Goal: Answer question/provide support: Share knowledge or assist other users

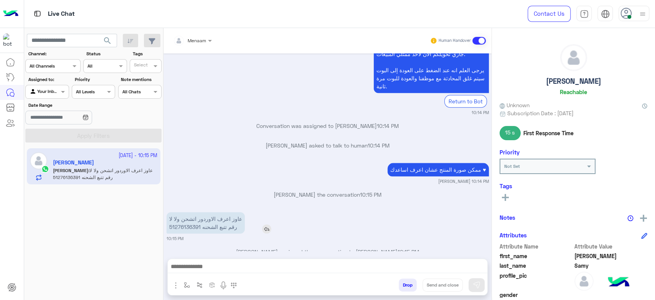
click at [186, 214] on p "عاوز اعرف الاوردور اتشحن ولا لا رقم تتبع الشحنه 51276136391" at bounding box center [206, 222] width 78 height 21
click at [186, 212] on p "عاوز اعرف الاوردور اتشحن ولا لا رقم تتبع الشحنه 51276136391" at bounding box center [206, 222] width 78 height 21
copy p "51276136391"
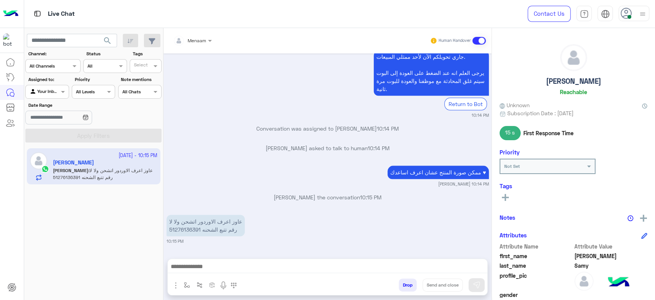
scroll to position [522, 0]
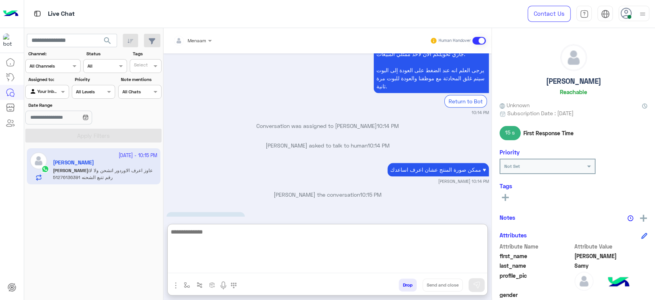
drag, startPoint x: 206, startPoint y: 264, endPoint x: 207, endPoint y: 268, distance: 3.9
click at [207, 264] on textarea at bounding box center [328, 250] width 320 height 46
type textarea "**********"
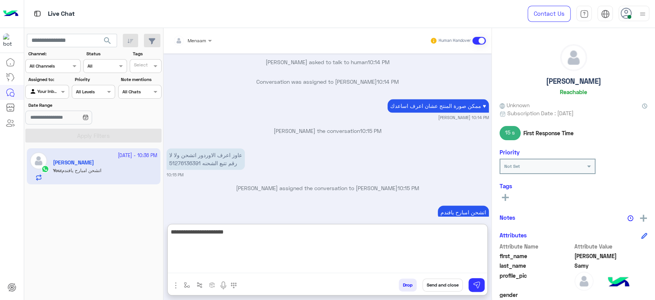
scroll to position [605, 0]
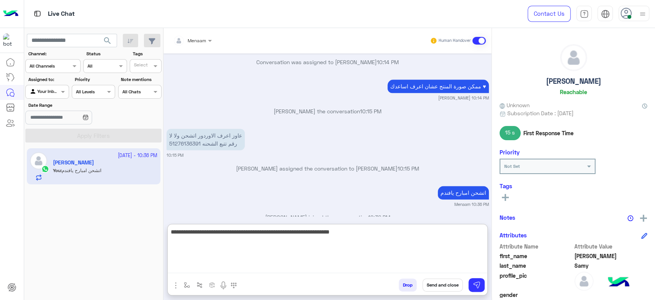
click at [442, 235] on textarea "**********" at bounding box center [328, 250] width 320 height 46
click at [390, 232] on textarea "**********" at bounding box center [328, 250] width 320 height 46
click at [395, 231] on textarea "**********" at bounding box center [328, 250] width 320 height 46
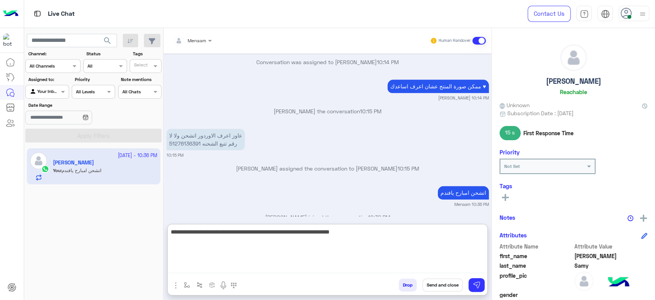
type textarea "**********"
click at [270, 237] on textarea "**********" at bounding box center [328, 250] width 320 height 46
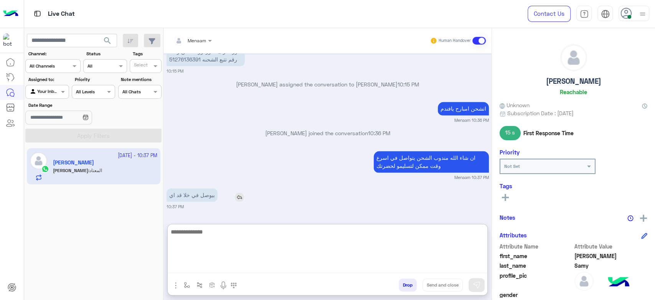
scroll to position [701, 0]
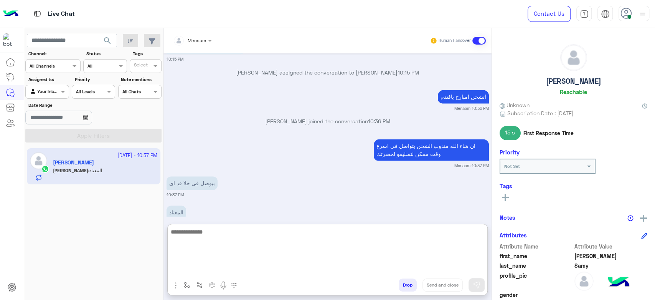
click at [205, 231] on textarea at bounding box center [328, 250] width 320 height 46
click at [217, 237] on textarea at bounding box center [328, 250] width 320 height 46
type textarea "**********"
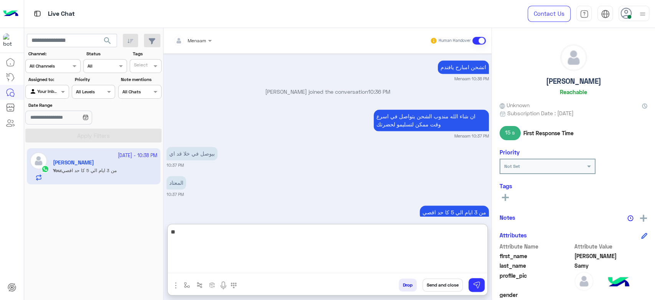
type textarea "*"
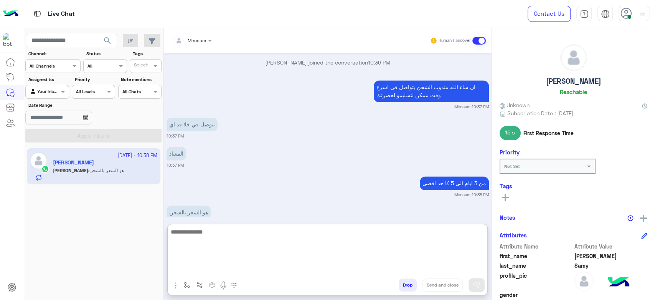
type textarea "*"
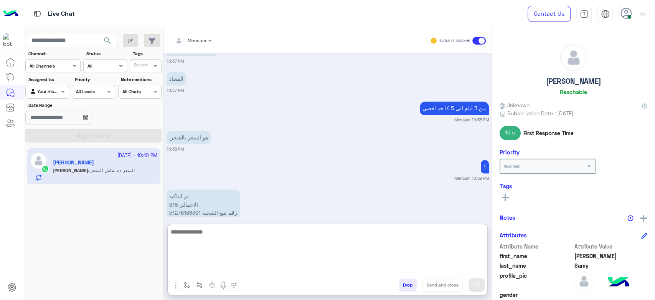
scroll to position [863, 0]
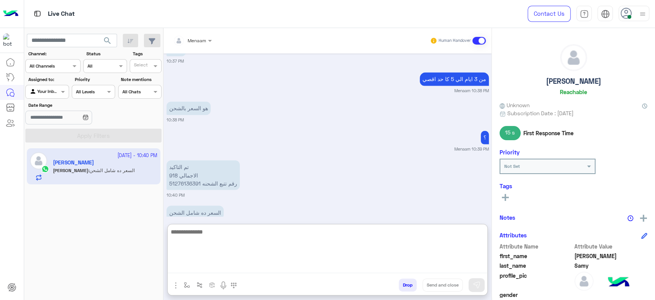
click at [229, 231] on textarea at bounding box center [328, 250] width 320 height 46
type textarea "**********"
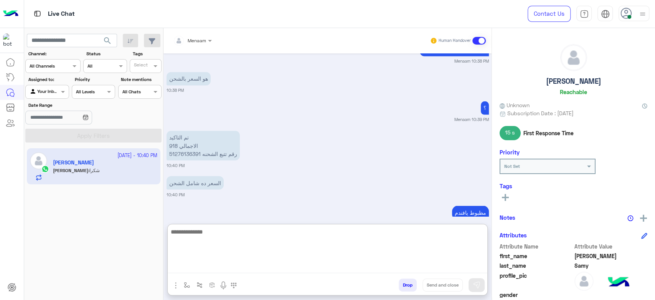
scroll to position [922, 0]
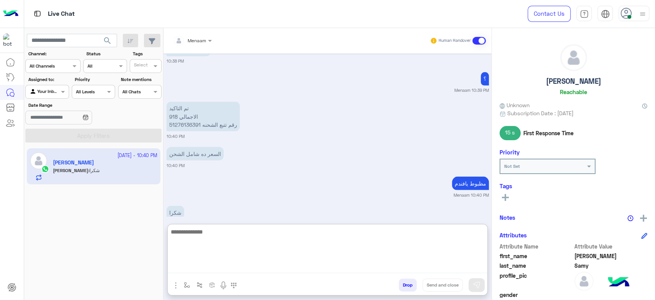
click at [194, 233] on textarea at bounding box center [328, 250] width 320 height 46
type textarea "**********"
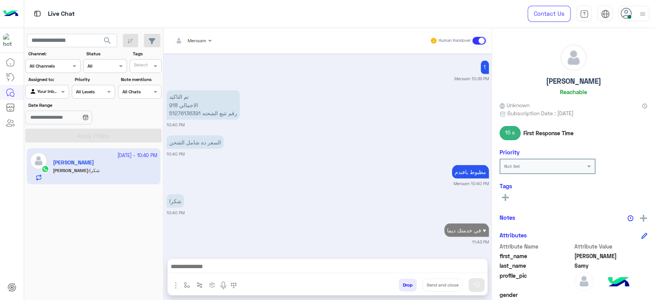
click at [412, 286] on button "Drop" at bounding box center [408, 284] width 18 height 13
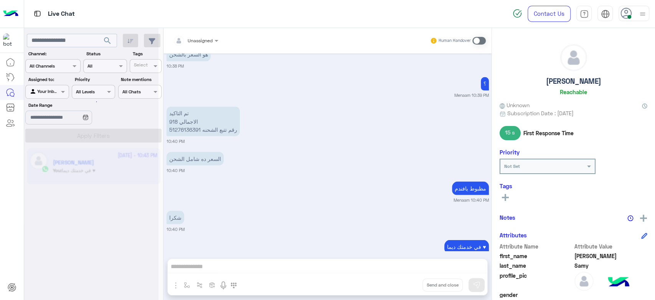
scroll to position [937, 0]
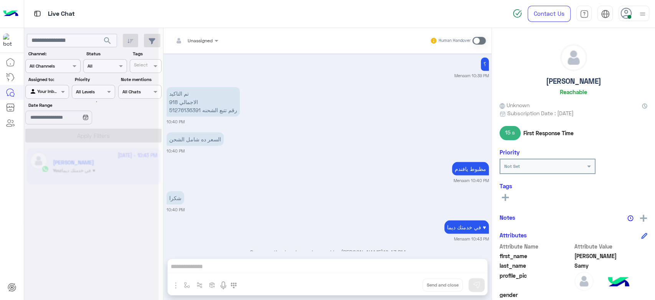
click at [401, 287] on div "Unassigned Human Handover Sep 20, 2025 مقاس الكوتش 44 مقاس التيشرت L 03:27 PM ت…" at bounding box center [327, 165] width 328 height 275
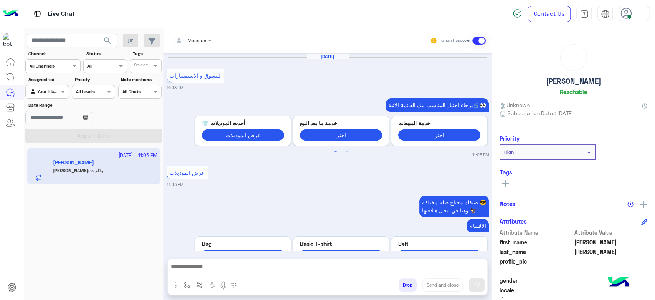
scroll to position [1053, 0]
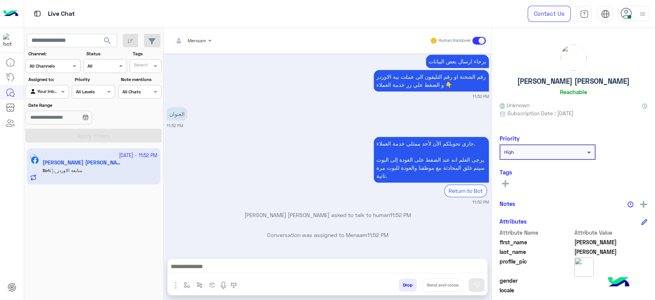
scroll to position [645, 0]
click at [177, 283] on img "button" at bounding box center [175, 285] width 9 height 9
click at [191, 269] on span "Images" at bounding box center [193, 268] width 20 height 9
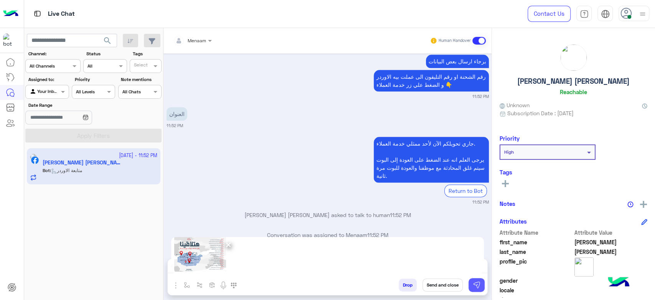
click at [478, 285] on img at bounding box center [477, 285] width 8 height 8
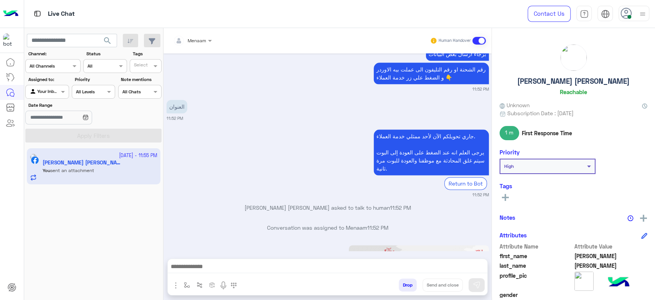
scroll to position [774, 0]
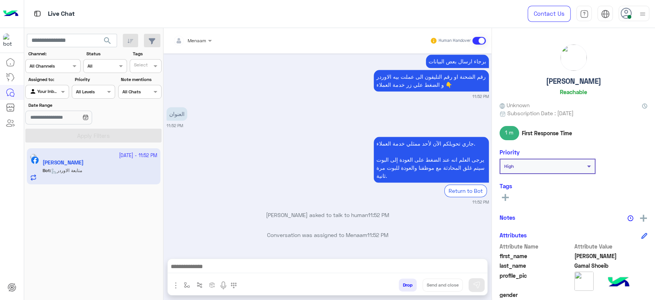
scroll to position [645, 0]
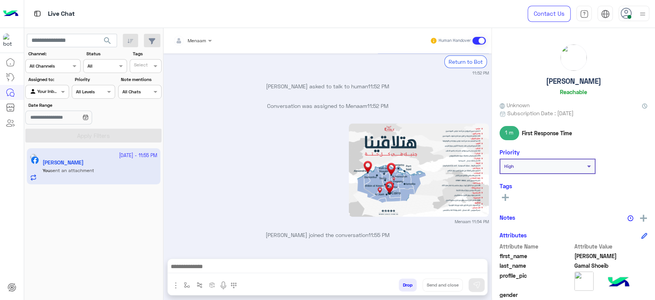
click at [551, 78] on h5 "[PERSON_NAME]" at bounding box center [573, 81] width 55 height 9
click at [550, 79] on h5 "[PERSON_NAME]" at bounding box center [573, 81] width 55 height 9
click at [550, 79] on h5 "Ahmed Gamal Shoeib" at bounding box center [573, 81] width 55 height 9
copy h5 "Ahmed Gamal Shoeib"
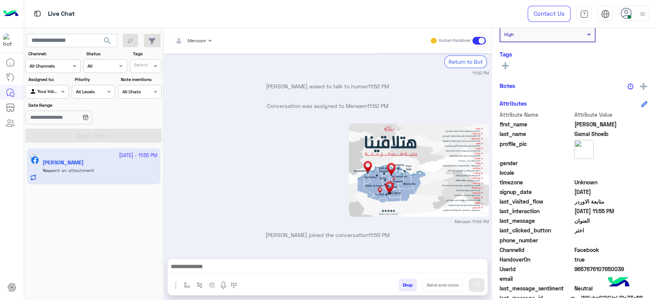
scroll to position [145, 0]
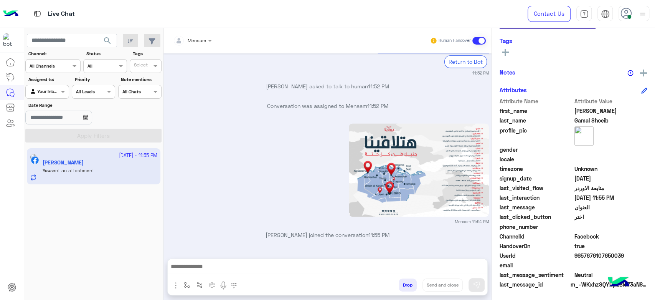
click at [590, 254] on span "9657676107650039" at bounding box center [611, 255] width 73 height 8
click at [591, 254] on span "9657676107650039" at bounding box center [611, 255] width 73 height 8
copy span "9657676107650039"
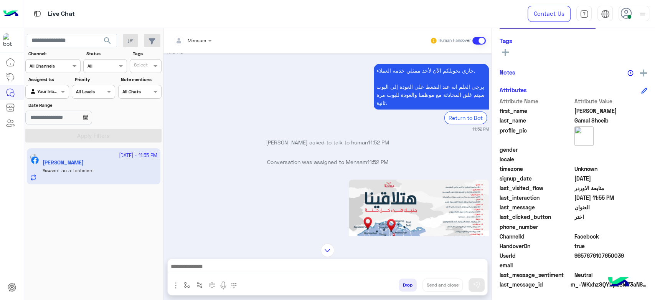
scroll to position [708, 0]
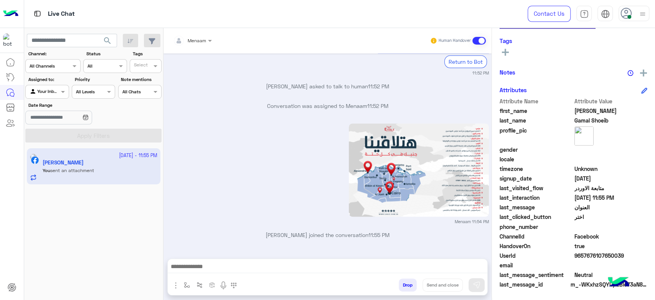
click at [418, 276] on div at bounding box center [328, 268] width 320 height 19
click at [410, 284] on button "Drop" at bounding box center [408, 284] width 18 height 13
